Goal: Use online tool/utility: Utilize a website feature to perform a specific function

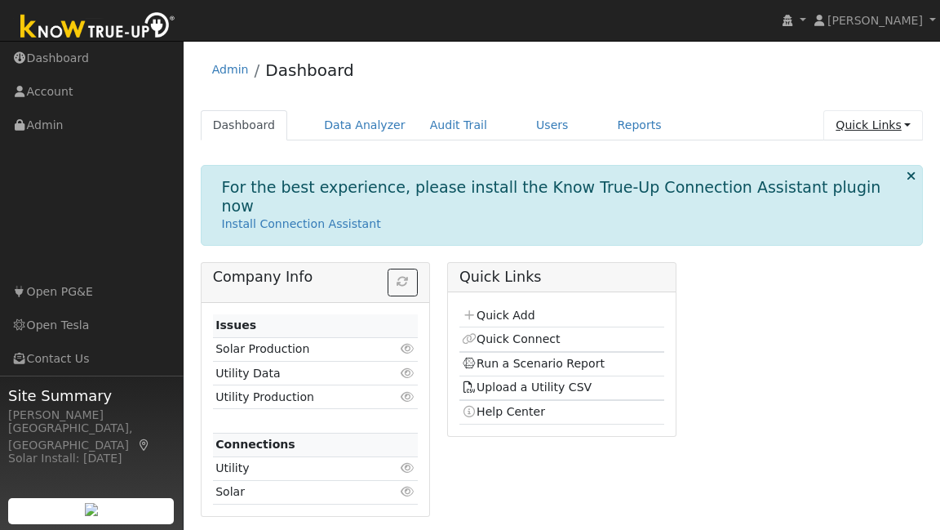
click at [875, 127] on link "Quick Links" at bounding box center [874, 125] width 100 height 30
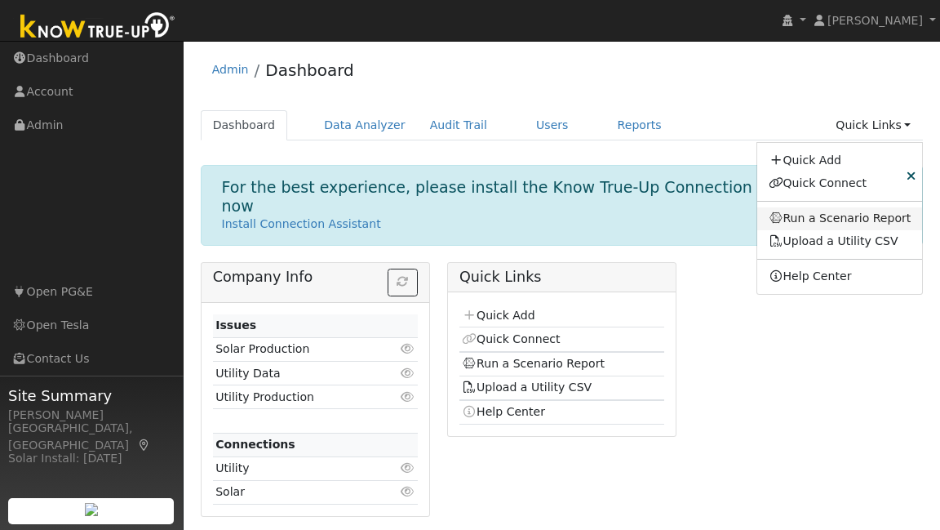
click at [825, 221] on link "Run a Scenario Report" at bounding box center [840, 218] width 166 height 23
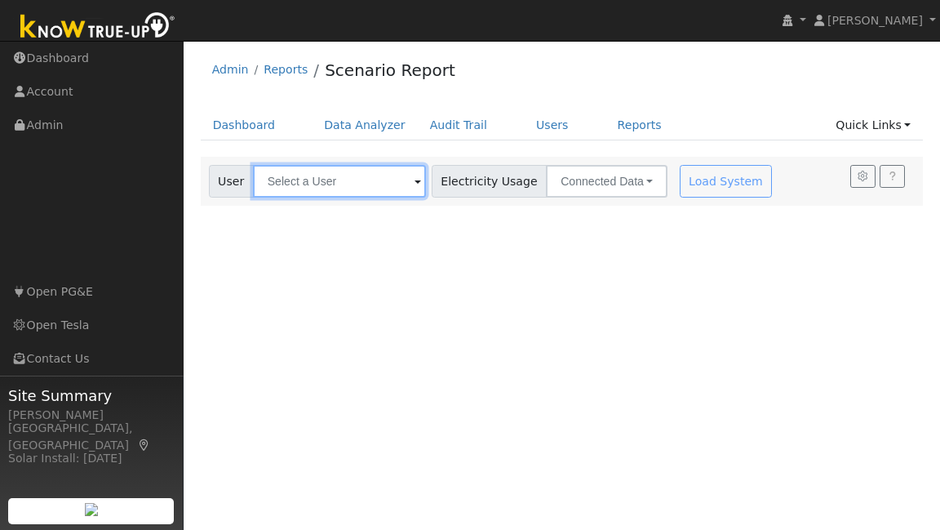
click at [367, 166] on input "text" at bounding box center [339, 181] width 173 height 33
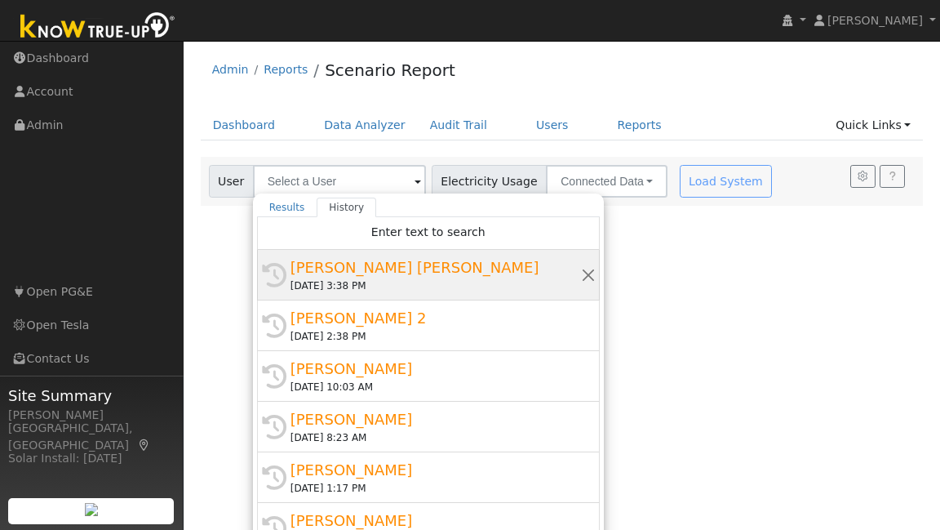
click at [362, 272] on div "[PERSON_NAME] [PERSON_NAME]" at bounding box center [436, 267] width 291 height 22
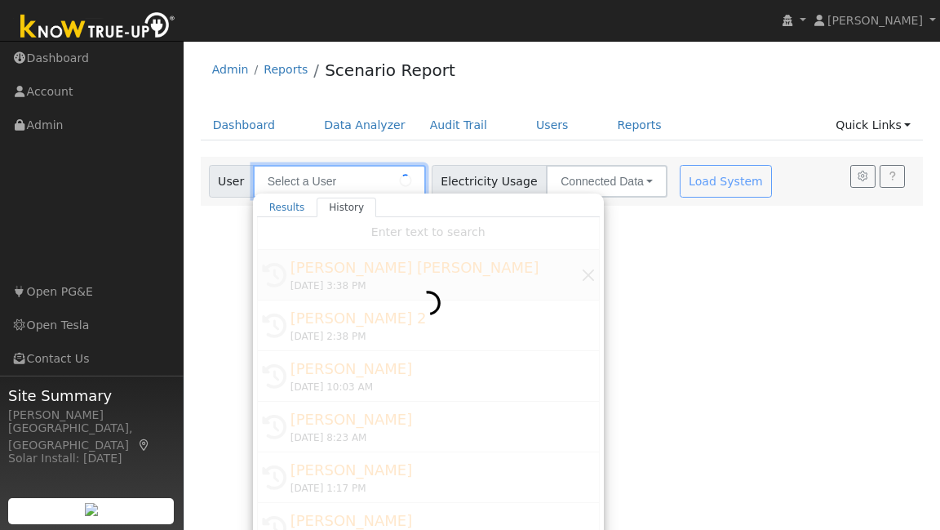
type input "[PERSON_NAME] [PERSON_NAME]"
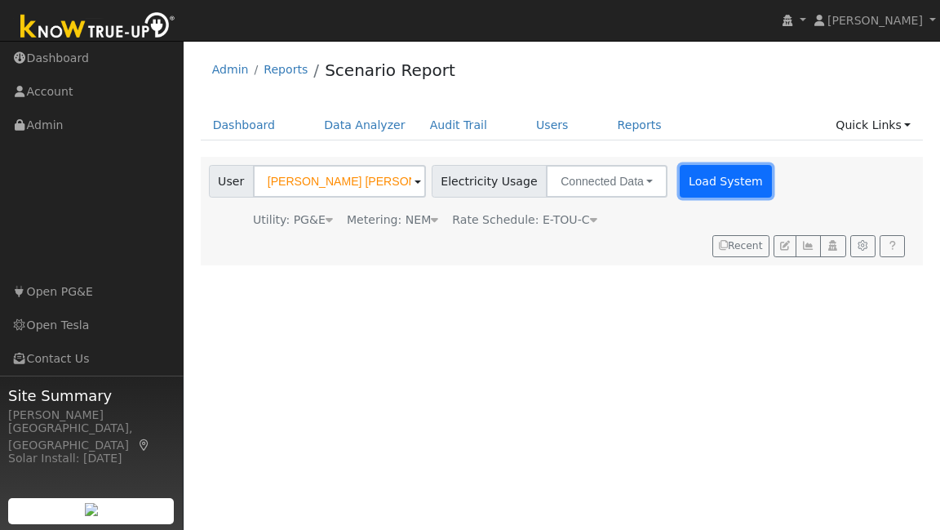
click at [692, 181] on button "Load System" at bounding box center [726, 181] width 93 height 33
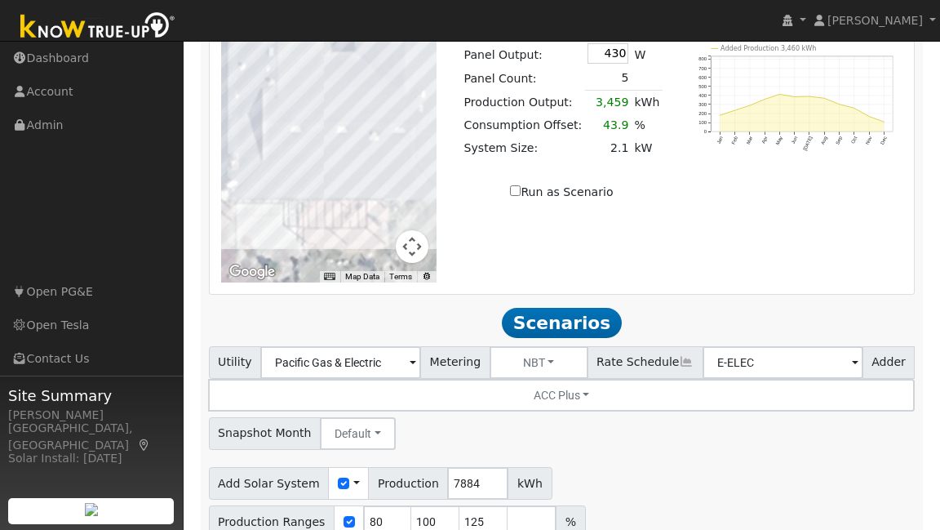
scroll to position [1295, 0]
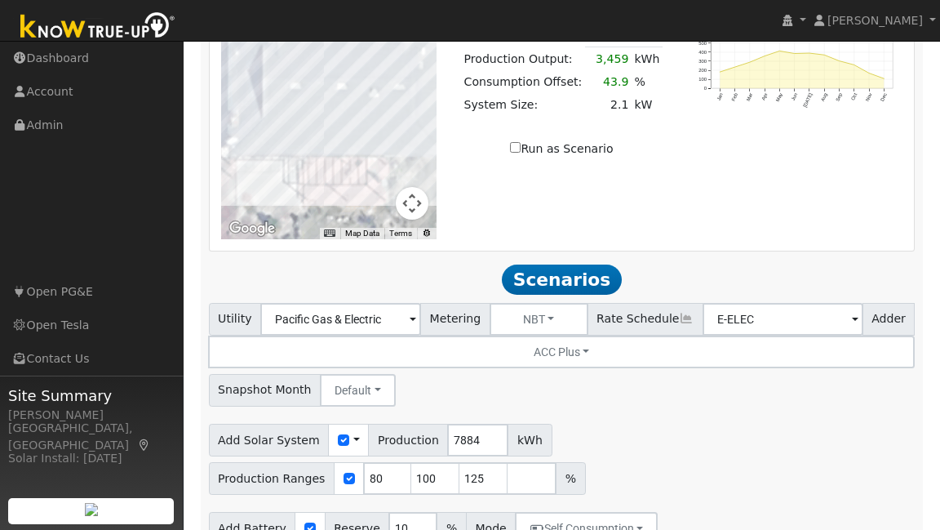
type input "2"
type input "13.5"
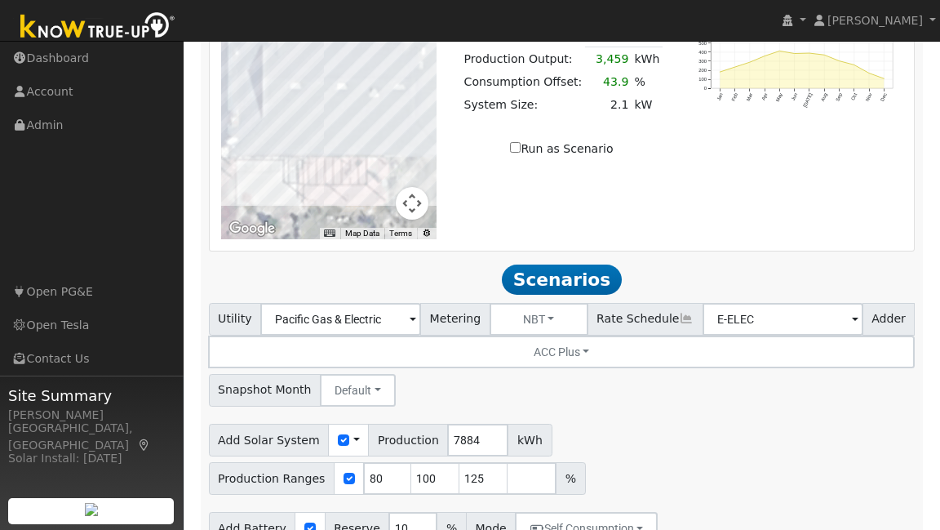
type input "13.5"
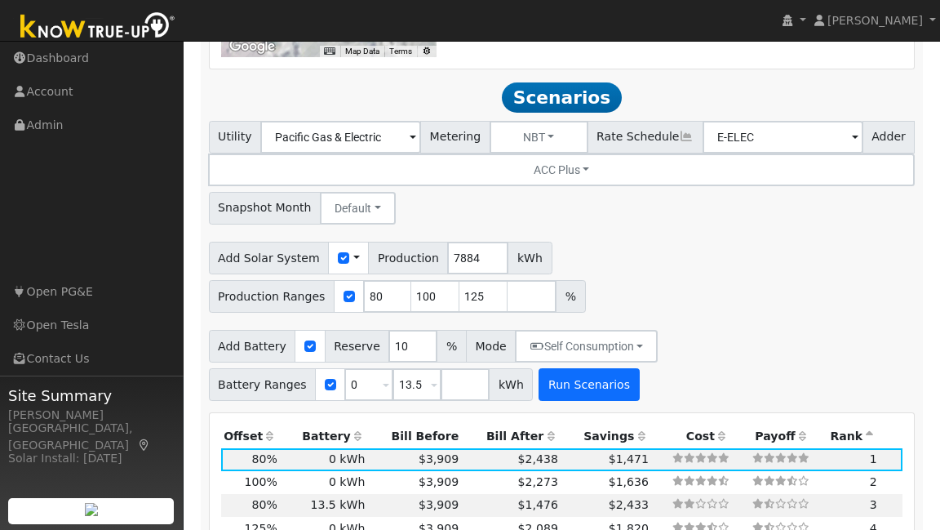
scroll to position [1477, 0]
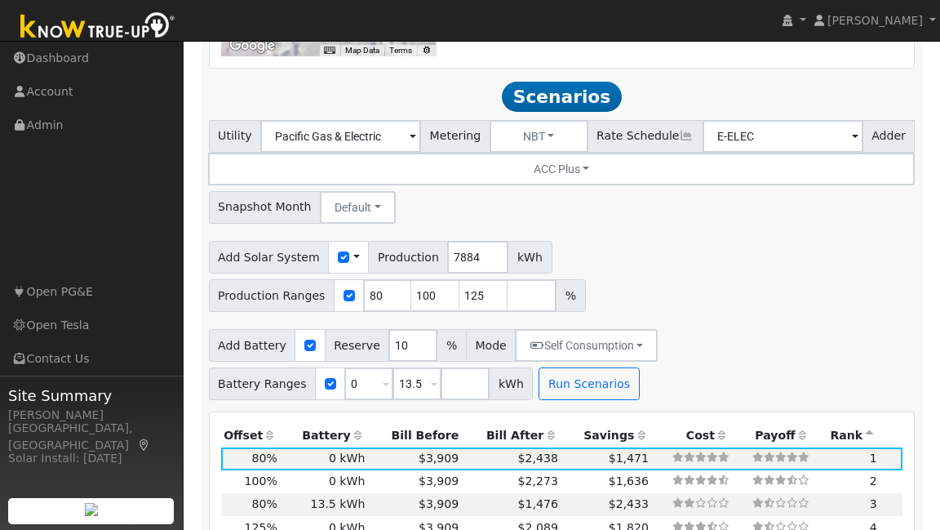
type input "5.3"
type input "$17,345"
type input "$9,905"
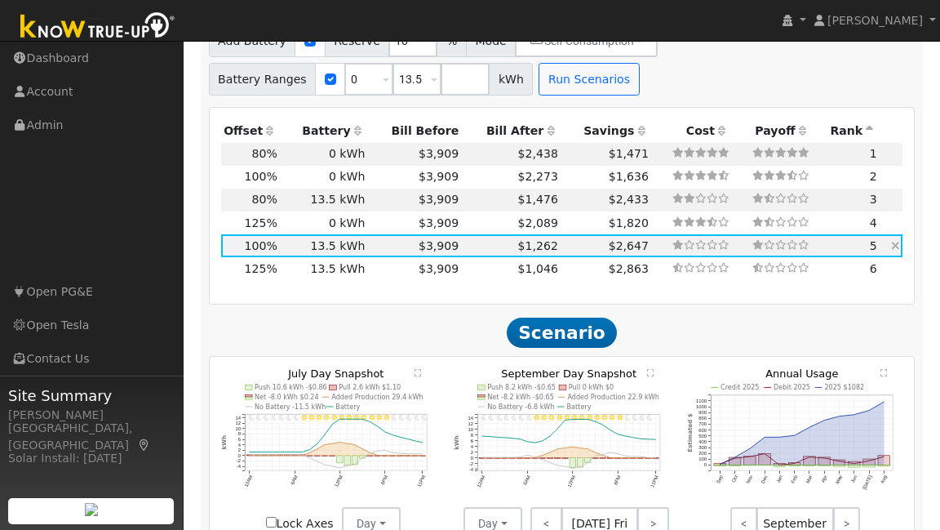
scroll to position [1784, 0]
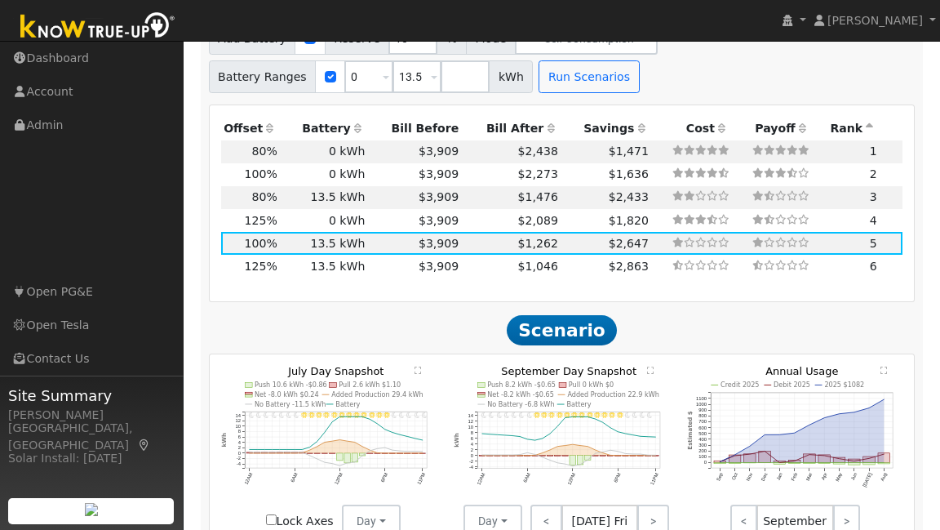
drag, startPoint x: 371, startPoint y: 478, endPoint x: 371, endPoint y: 509, distance: 30.2
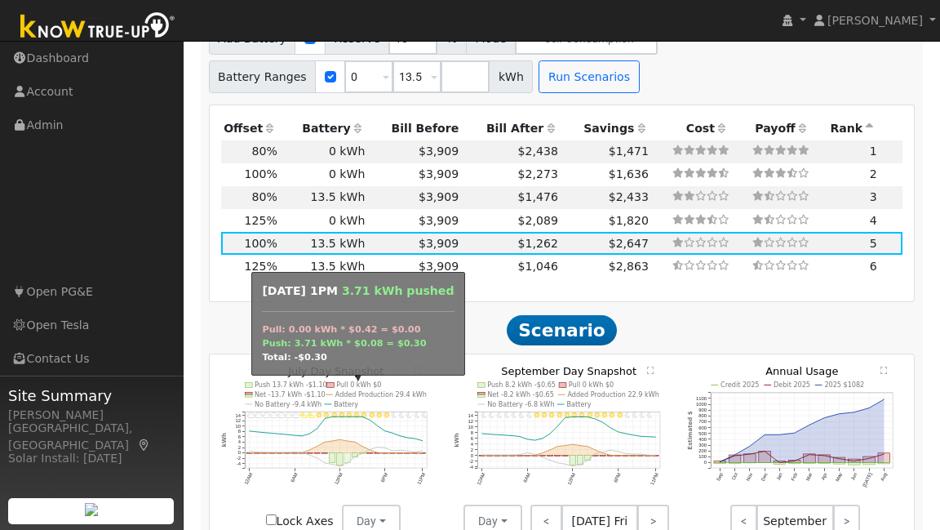
click at [344, 453] on rect "onclick=""" at bounding box center [347, 458] width 6 height 10
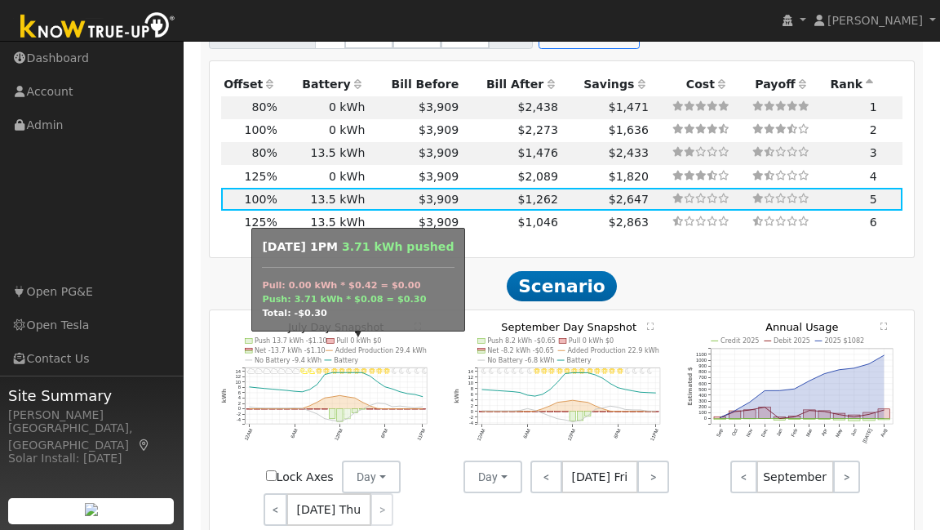
scroll to position [1850, 0]
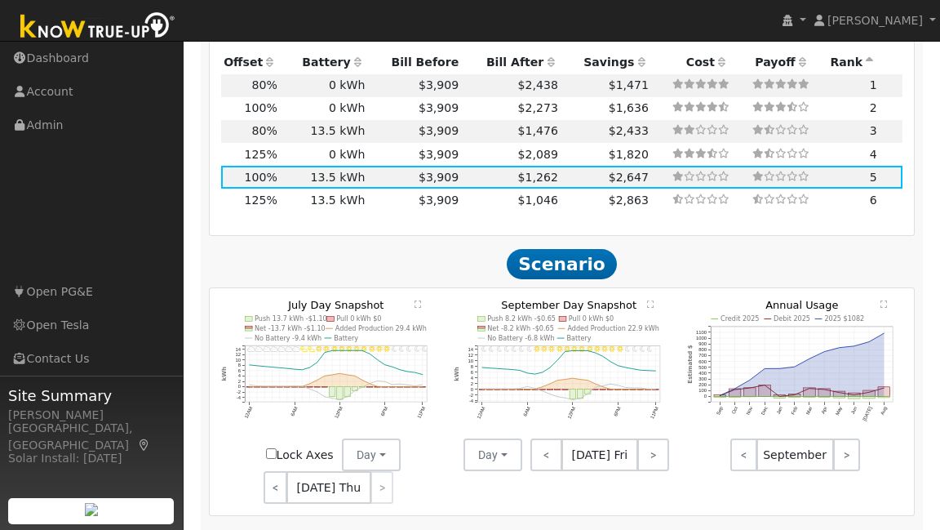
click at [220, 36] on nav "[PERSON_NAME] [PERSON_NAME] Profile My Company Help Center Terms Of Service See…" at bounding box center [470, 21] width 940 height 42
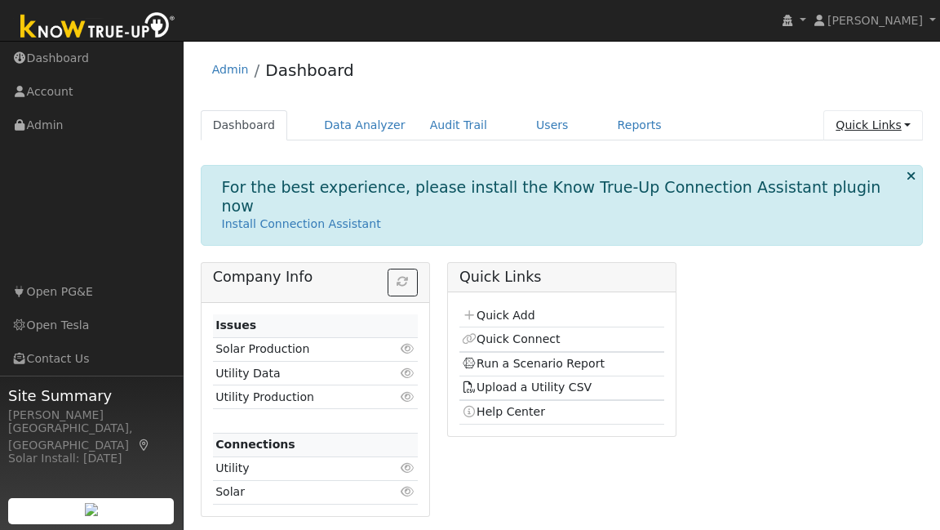
click at [863, 130] on link "Quick Links" at bounding box center [874, 125] width 100 height 30
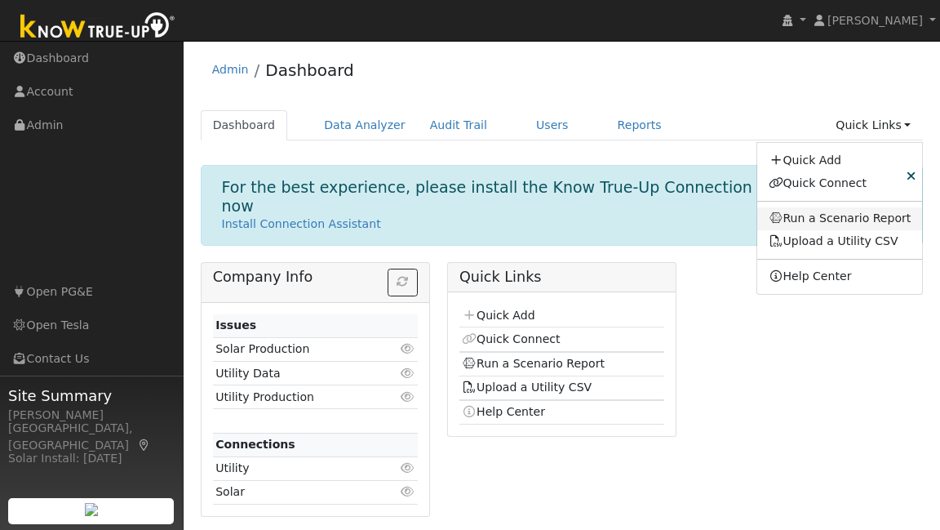
click at [837, 220] on link "Run a Scenario Report" at bounding box center [840, 218] width 166 height 23
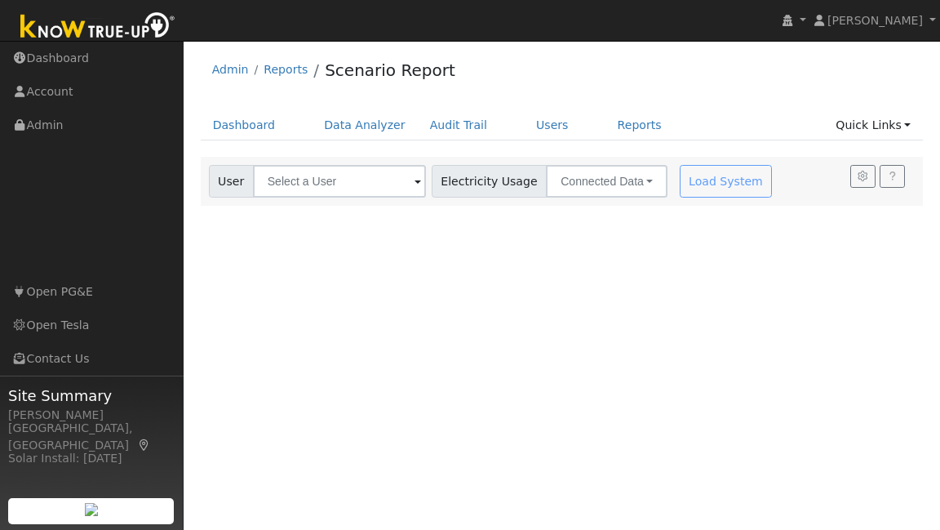
click at [415, 184] on span at bounding box center [418, 182] width 7 height 19
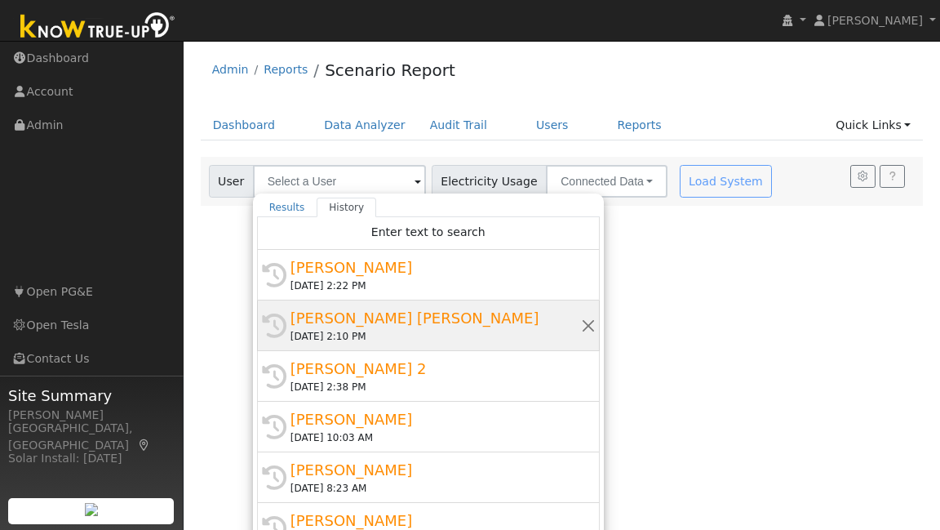
click at [394, 315] on div "[PERSON_NAME] [PERSON_NAME]" at bounding box center [436, 318] width 291 height 22
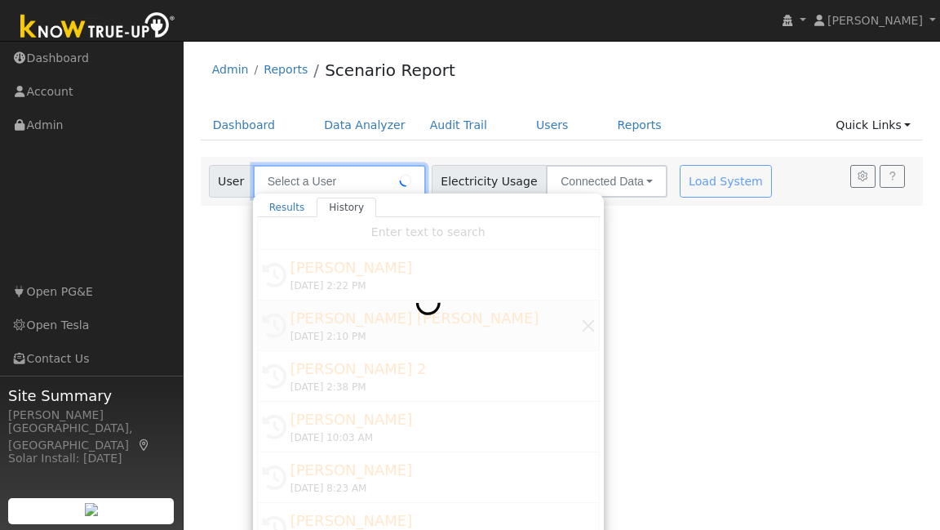
type input "[PERSON_NAME] [PERSON_NAME]"
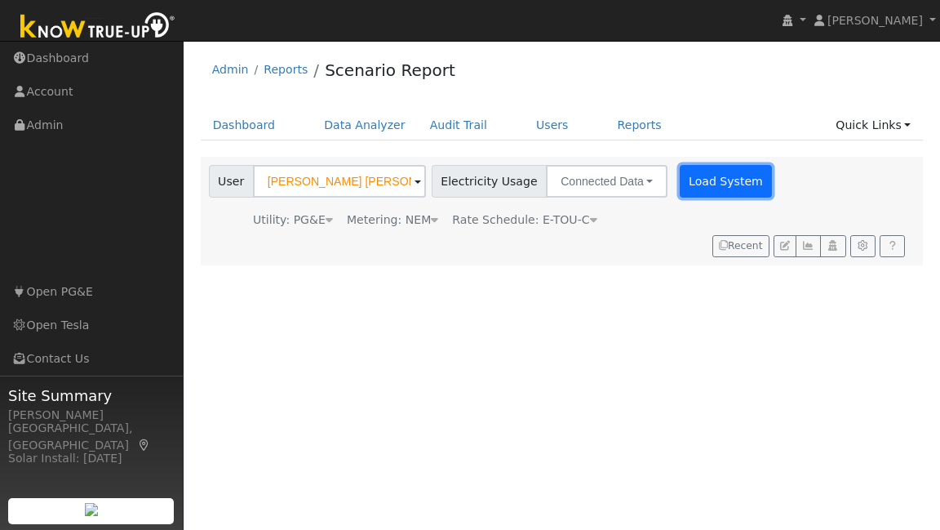
click at [696, 185] on button "Load System" at bounding box center [726, 181] width 93 height 33
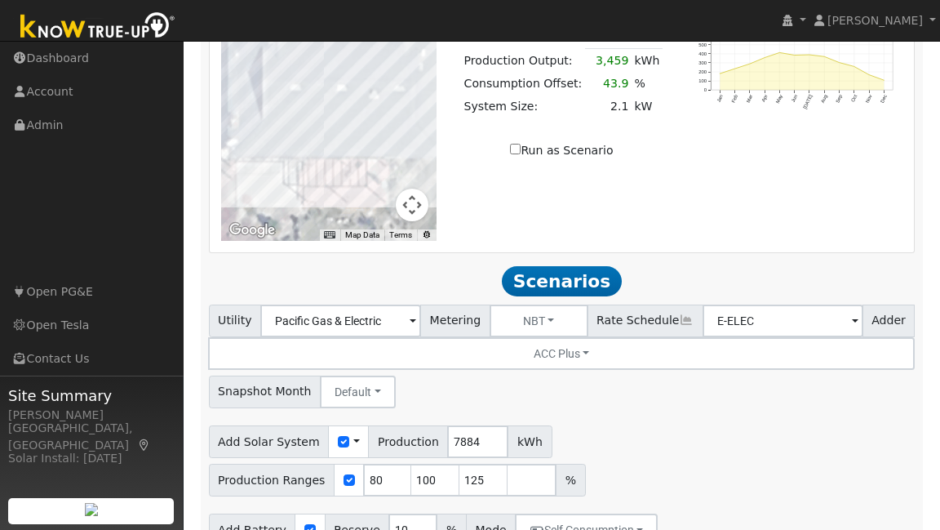
scroll to position [1295, 0]
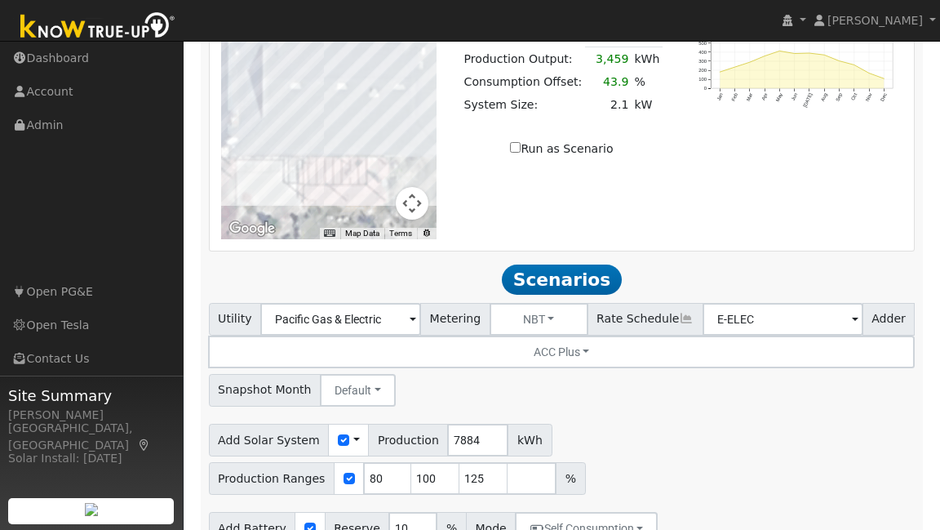
type input "2"
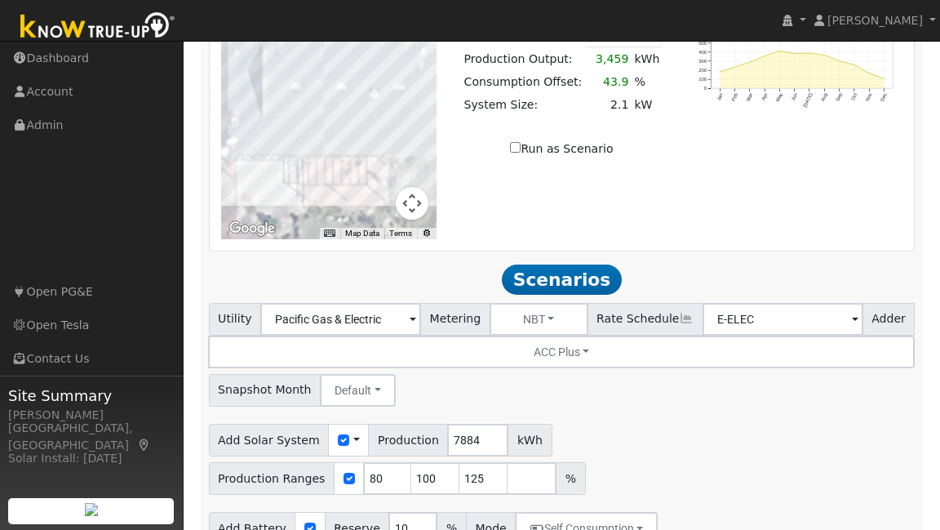
type input "1"
click at [460, 462] on input "100" at bounding box center [435, 478] width 49 height 33
type input "108"
click at [412, 462] on input "80" at bounding box center [387, 478] width 49 height 33
type input "108"
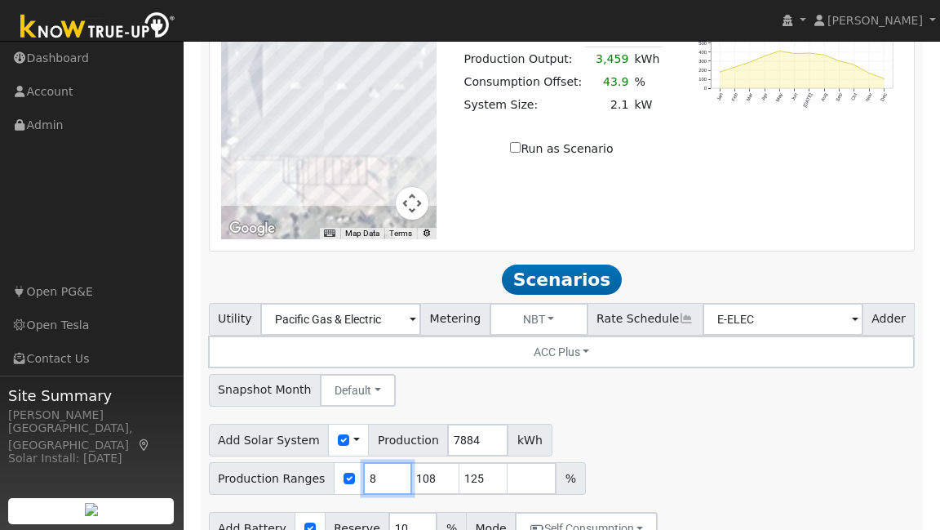
type input "125"
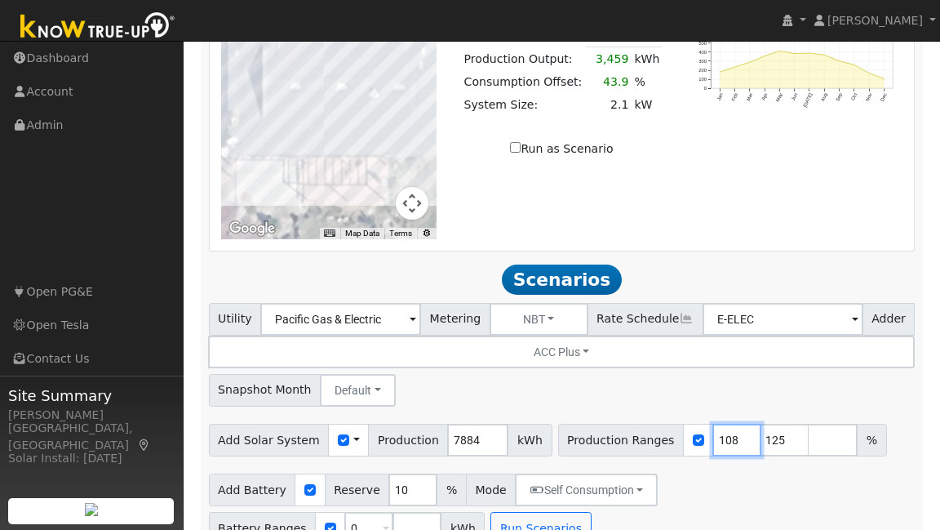
type input "108"
click at [765, 424] on input "125" at bounding box center [785, 440] width 49 height 33
type input "1"
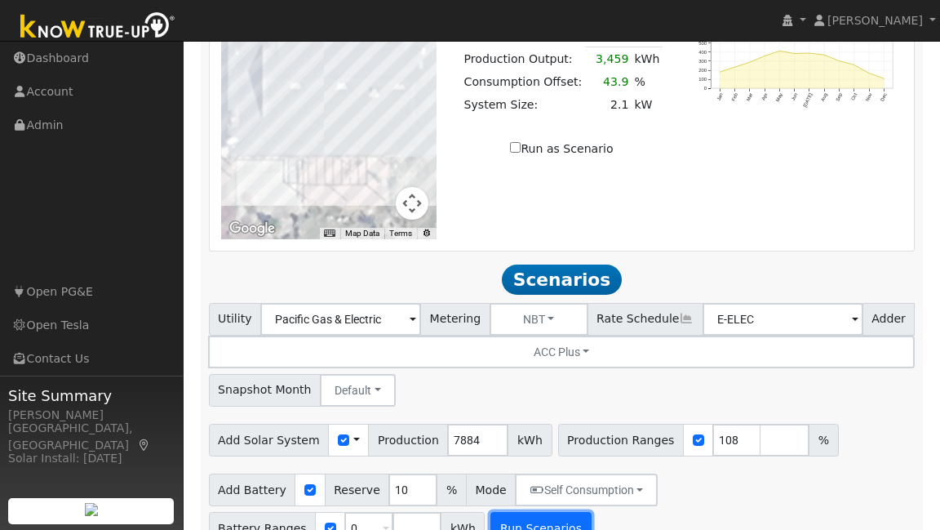
click at [530, 512] on button "Run Scenarios" at bounding box center [541, 528] width 100 height 33
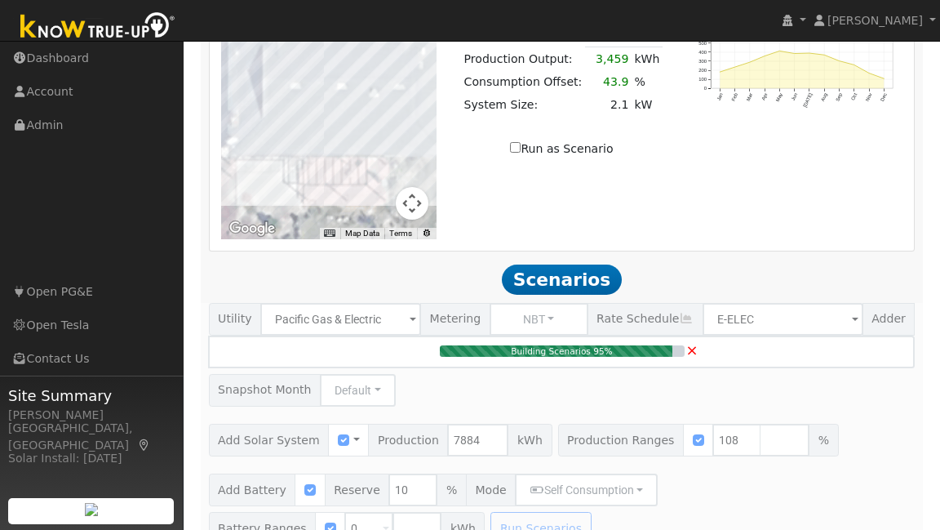
type input "5.7"
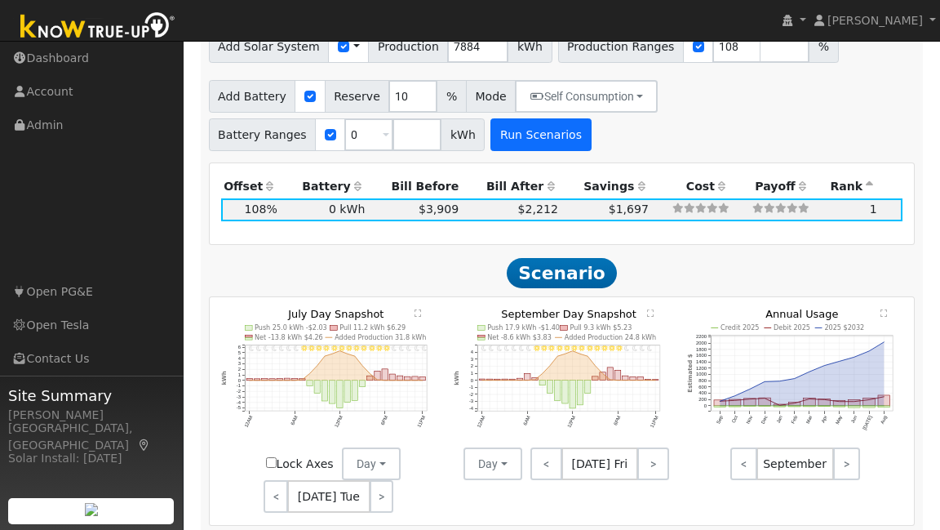
scroll to position [1688, 0]
